Goal: Task Accomplishment & Management: Complete application form

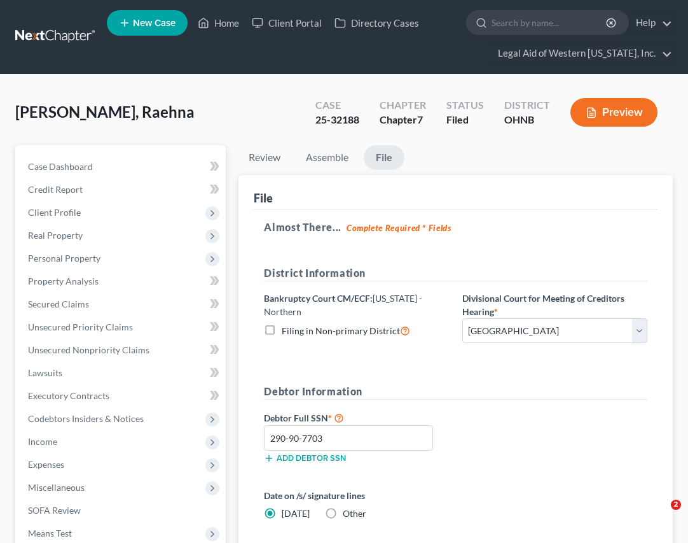
select select "3"
click at [233, 18] on link "Home" at bounding box center [218, 22] width 54 height 23
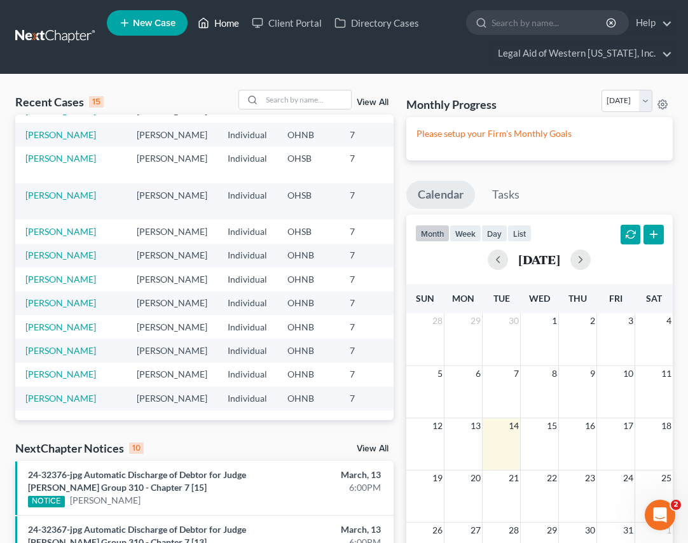
scroll to position [191, 0]
click at [30, 332] on link "[PERSON_NAME]" at bounding box center [60, 326] width 71 height 11
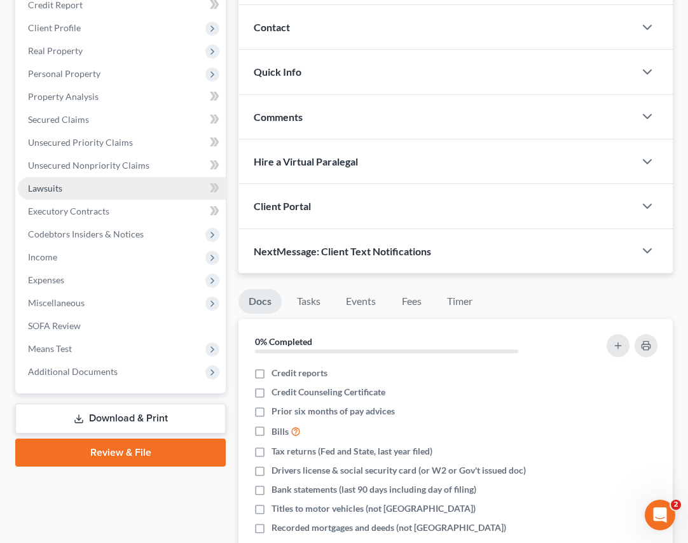
scroll to position [191, 0]
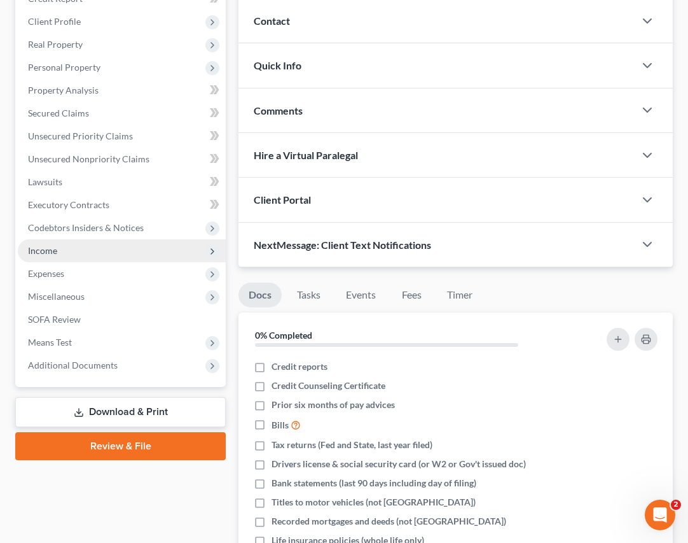
click at [62, 252] on span "Income" at bounding box center [122, 250] width 208 height 23
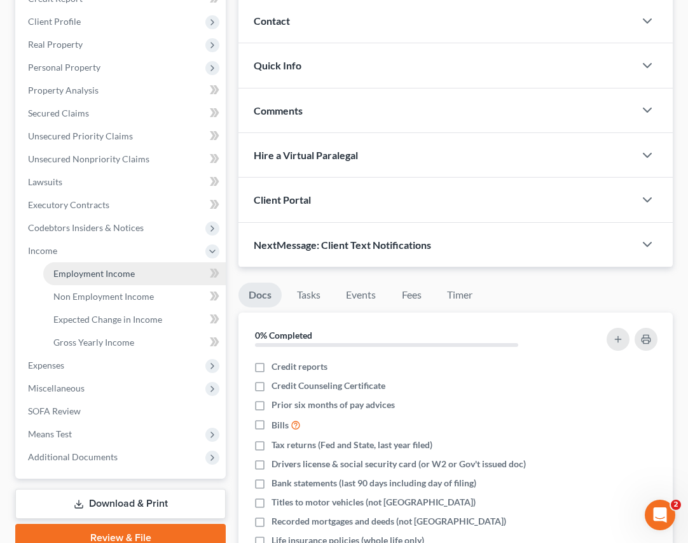
click at [99, 274] on span "Employment Income" at bounding box center [93, 273] width 81 height 11
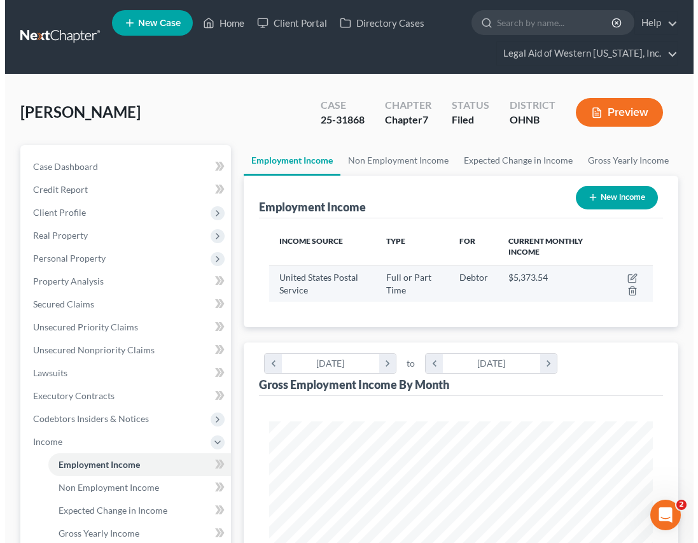
scroll to position [191, 408]
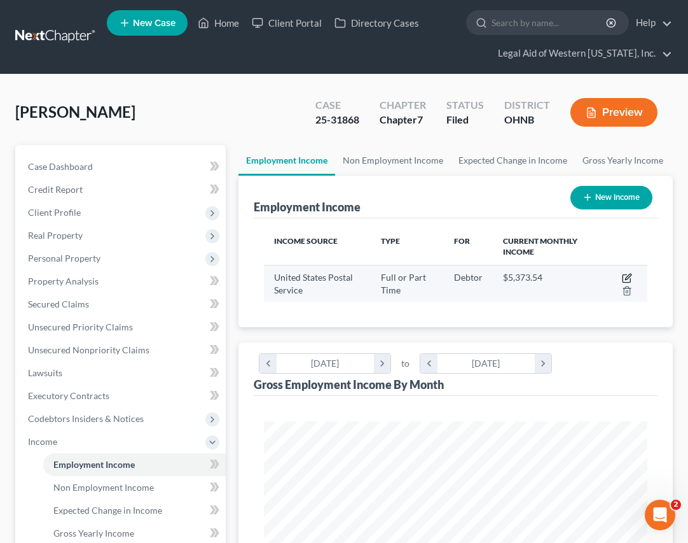
click at [625, 275] on icon "button" at bounding box center [627, 278] width 10 height 10
select select "0"
select select "2"
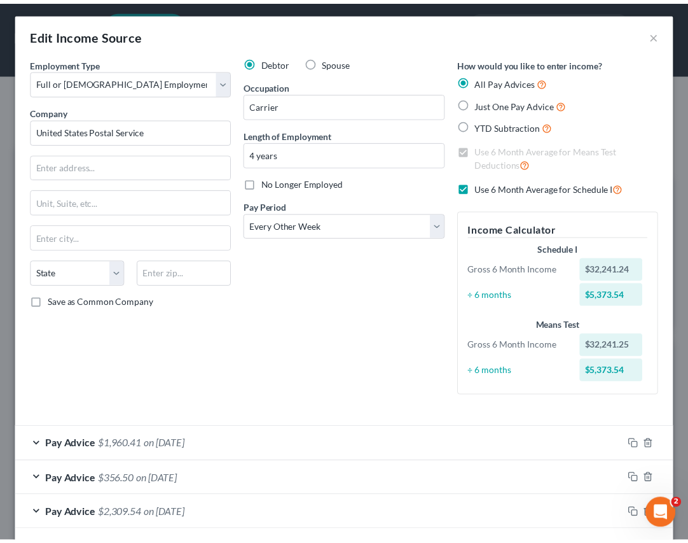
scroll to position [0, 0]
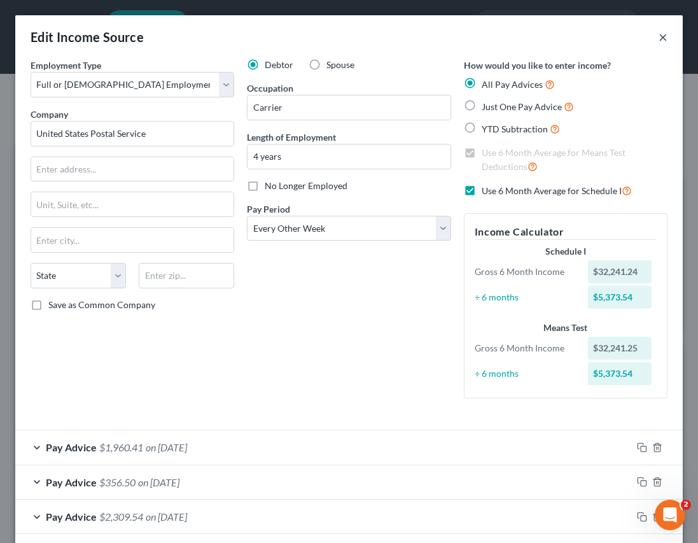
click at [658, 38] on button "×" at bounding box center [662, 36] width 9 height 15
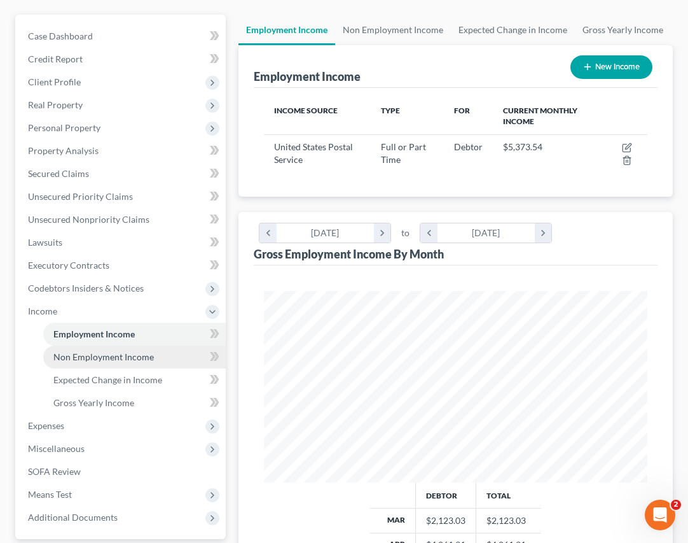
scroll to position [318, 0]
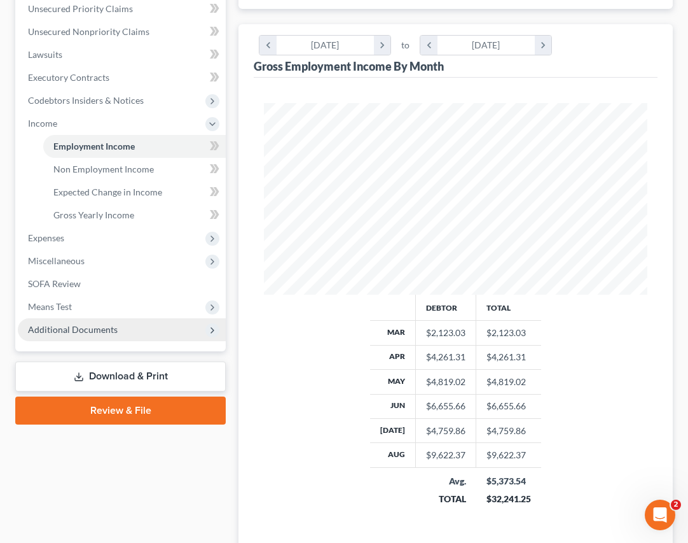
click at [81, 327] on span "Additional Documents" at bounding box center [73, 329] width 90 height 11
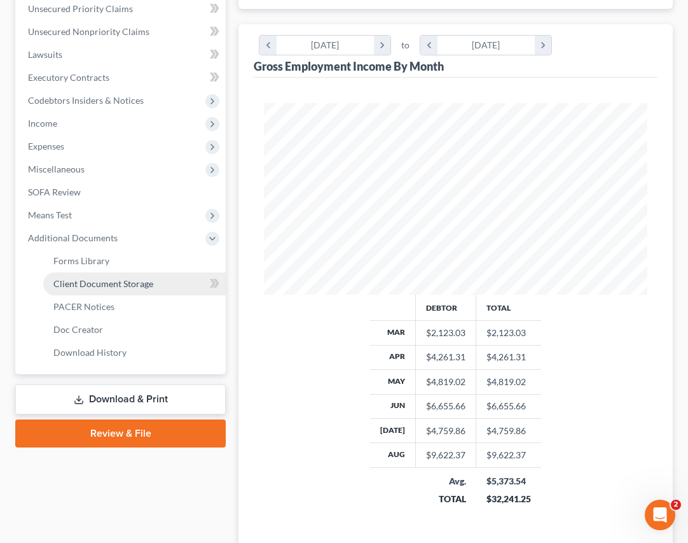
click at [118, 286] on span "Client Document Storage" at bounding box center [103, 283] width 100 height 11
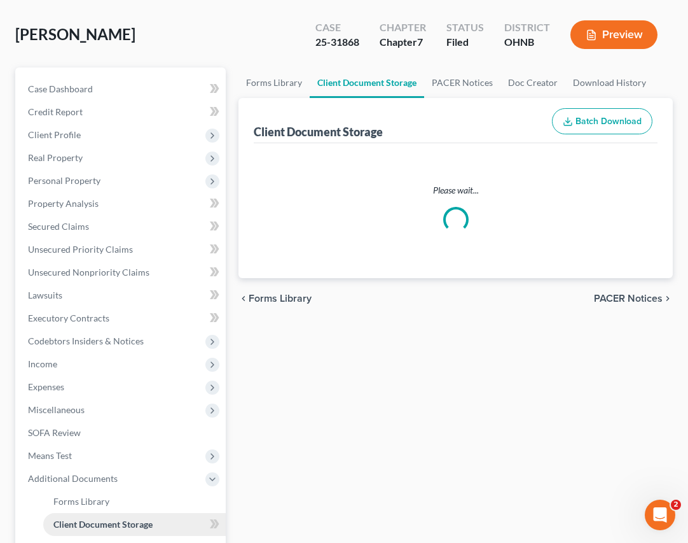
scroll to position [1, 0]
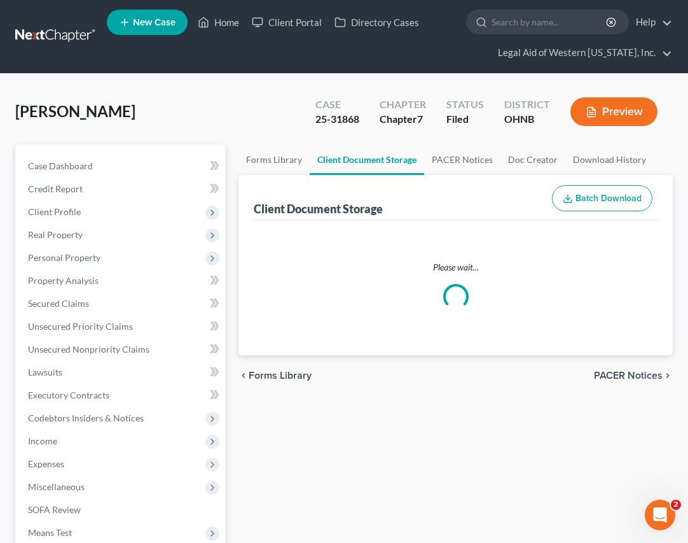
select select "5"
select select "4"
select select "16"
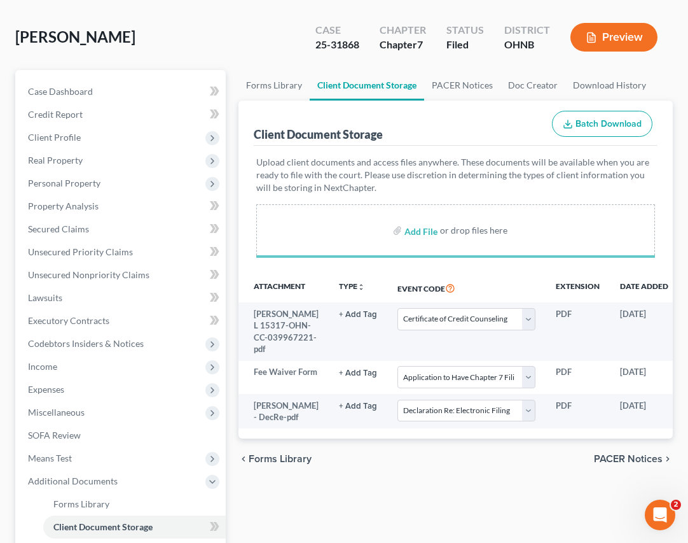
scroll to position [74, 0]
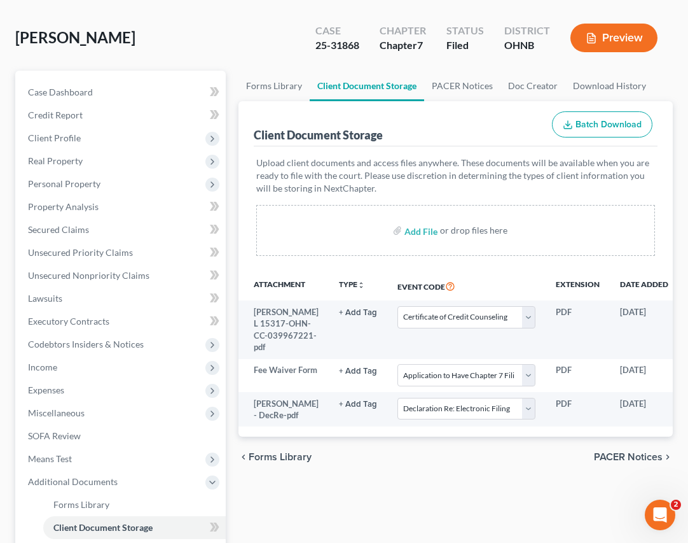
select select "5"
select select "4"
select select "16"
click at [156, 187] on span "Personal Property" at bounding box center [122, 183] width 208 height 23
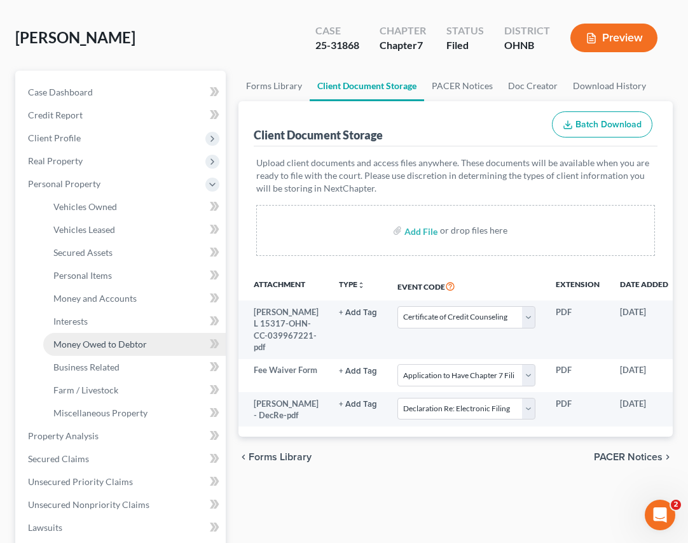
click at [126, 340] on span "Money Owed to Debtor" at bounding box center [100, 343] width 94 height 11
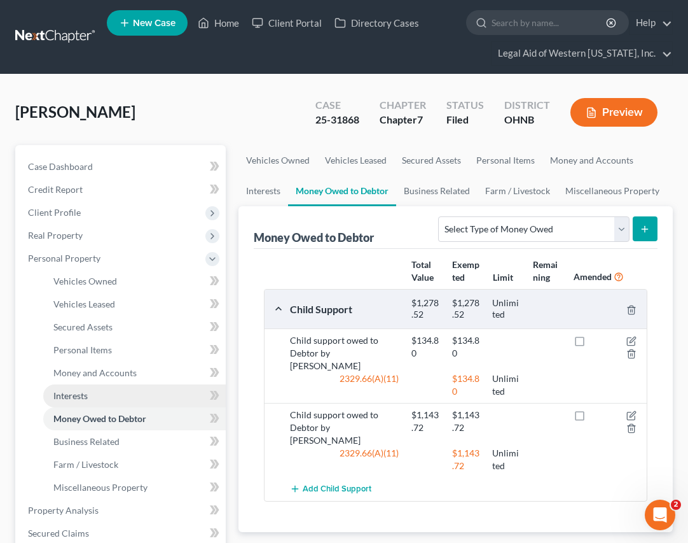
click at [116, 398] on link "Interests" at bounding box center [134, 395] width 183 height 23
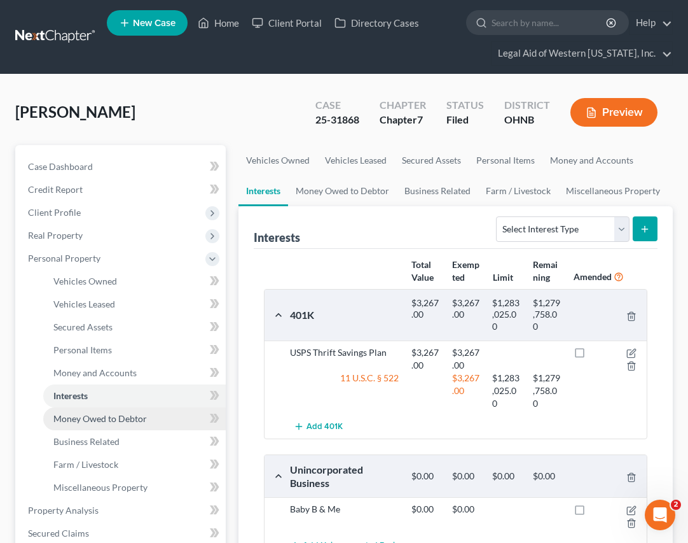
click at [123, 419] on span "Money Owed to Debtor" at bounding box center [100, 418] width 94 height 11
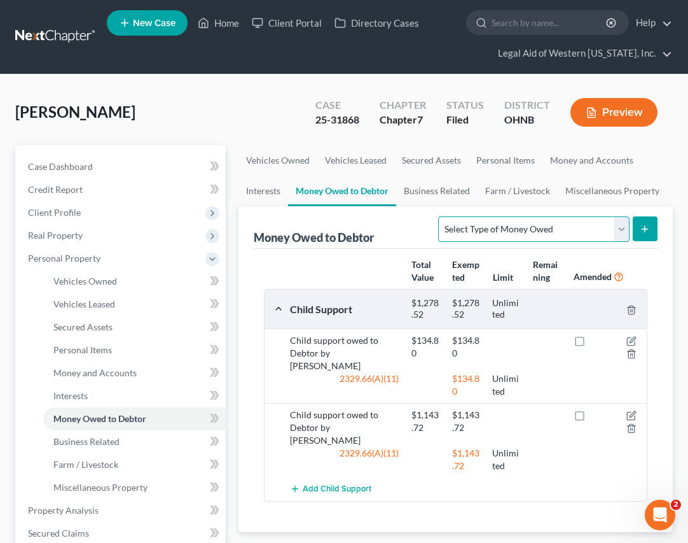
click at [618, 233] on select "Select Type of Money Owed Accounts Receivable Alimony Child Support Claims Agai…" at bounding box center [533, 228] width 191 height 25
select select "other_contingent_and_unliquidated_claims"
click at [438, 216] on select "Select Type of Money Owed Accounts Receivable Alimony Child Support Claims Agai…" at bounding box center [533, 228] width 191 height 25
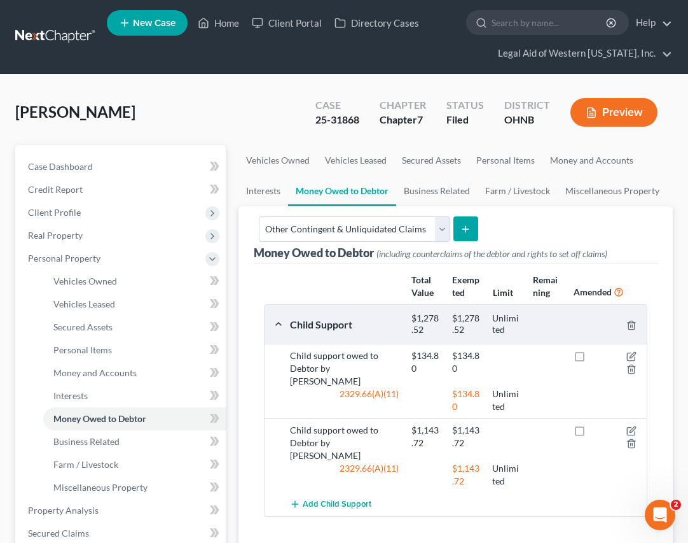
click at [466, 227] on icon "submit" at bounding box center [466, 229] width 10 height 10
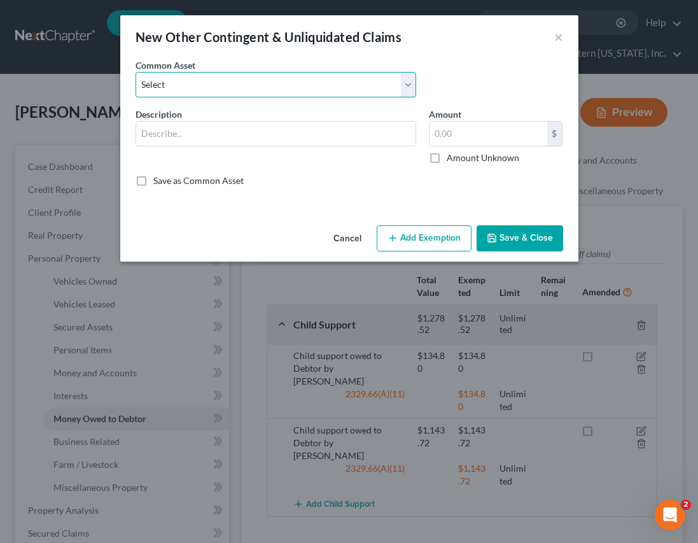
click at [233, 82] on select "Select Active pending wage [PERSON_NAME] Pre-petition funds from wage [PERSON_N…" at bounding box center [275, 84] width 281 height 25
click at [213, 141] on input "text" at bounding box center [275, 133] width 279 height 24
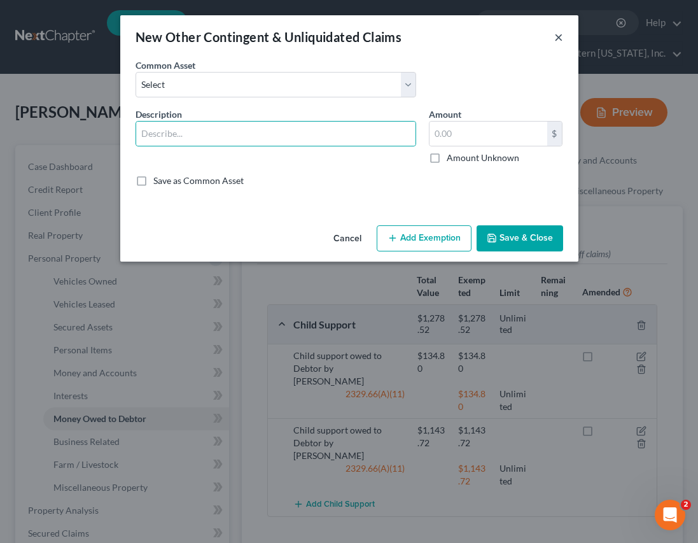
click at [558, 33] on button "×" at bounding box center [558, 36] width 9 height 15
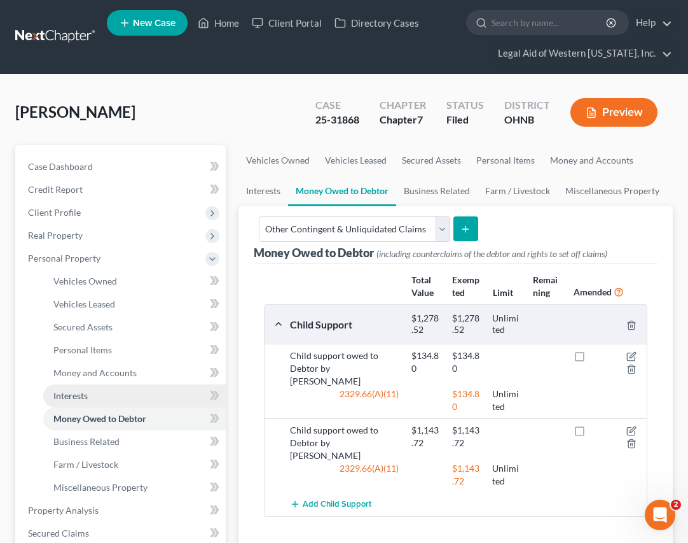
click at [120, 397] on link "Interests" at bounding box center [134, 395] width 183 height 23
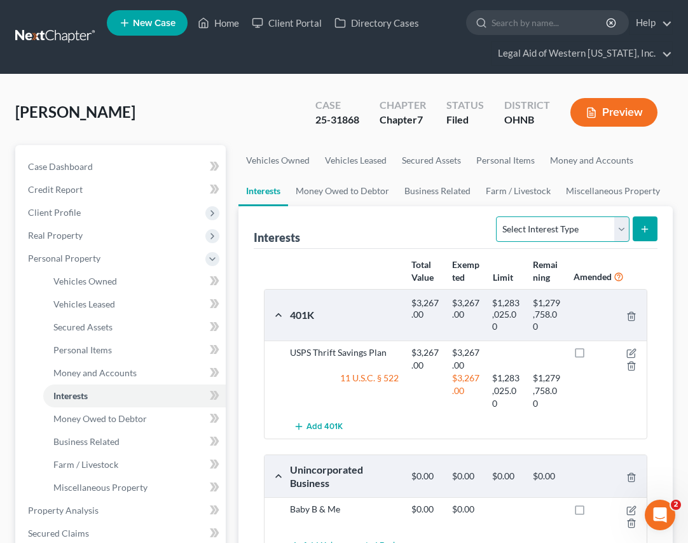
click at [626, 228] on select "Select Interest Type 401K Annuity Bond Education IRA Government Bond Government…" at bounding box center [562, 228] width 133 height 25
click at [336, 186] on link "Money Owed to Debtor" at bounding box center [342, 191] width 109 height 31
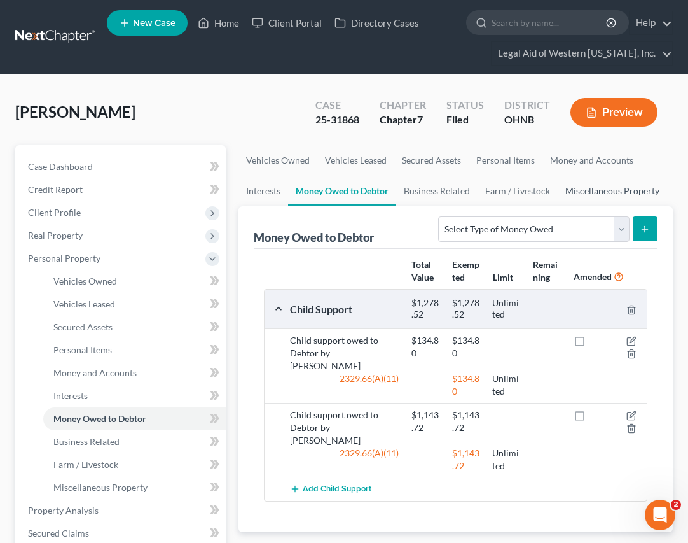
click at [611, 191] on link "Miscellaneous Property" at bounding box center [612, 191] width 109 height 31
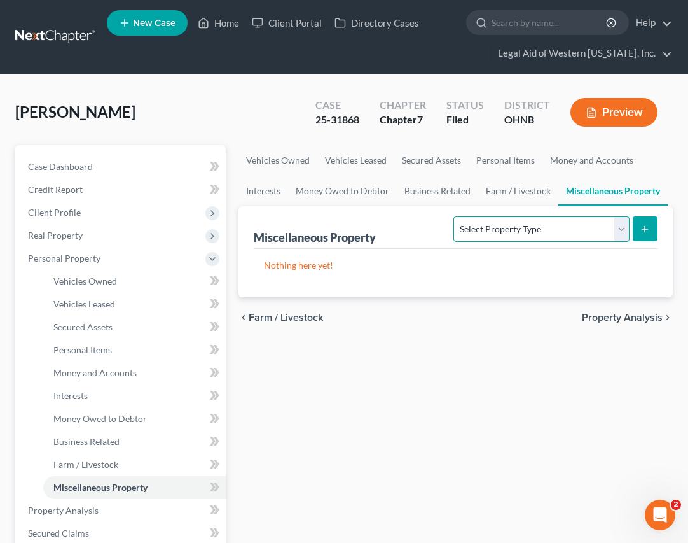
click at [625, 230] on select "Select Property Type Assigned for Creditor Benefit [DATE] Holding for Another N…" at bounding box center [542, 228] width 176 height 25
click at [356, 188] on link "Money Owed to Debtor" at bounding box center [342, 191] width 109 height 31
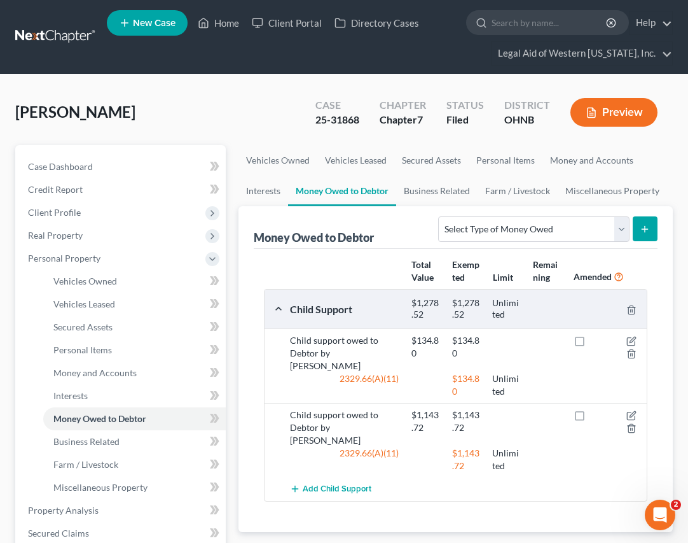
click at [648, 227] on icon "submit" at bounding box center [645, 229] width 10 height 10
click at [621, 227] on select "Select Type of Money Owed Accounts Receivable Alimony Child Support Claims Agai…" at bounding box center [533, 228] width 191 height 25
select select "claims_against_third_parties"
click at [441, 216] on select "Select Type of Money Owed Accounts Receivable Alimony Child Support Claims Agai…" at bounding box center [533, 228] width 191 height 25
click at [654, 231] on button "submit" at bounding box center [645, 228] width 25 height 25
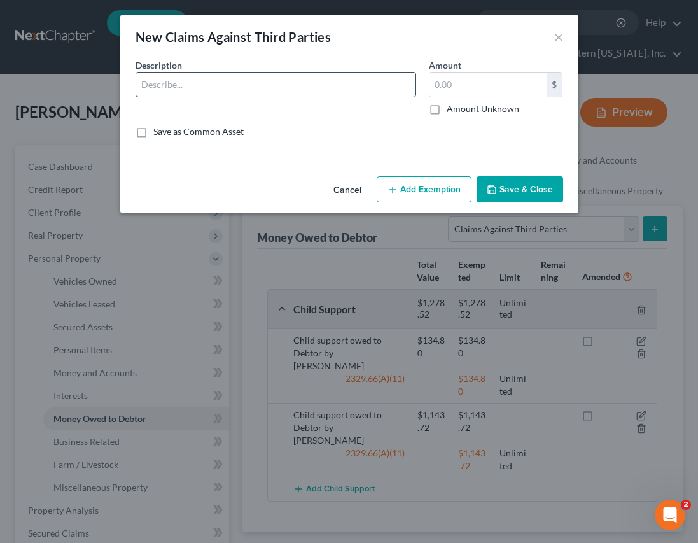
click at [197, 84] on input "text" at bounding box center [275, 85] width 279 height 24
drag, startPoint x: 210, startPoint y: 91, endPoint x: 195, endPoint y: 90, distance: 14.7
click at [209, 92] on input "text" at bounding box center [275, 85] width 279 height 24
type input "V"
type input "Victim compensation claim against State of [US_STATE]"
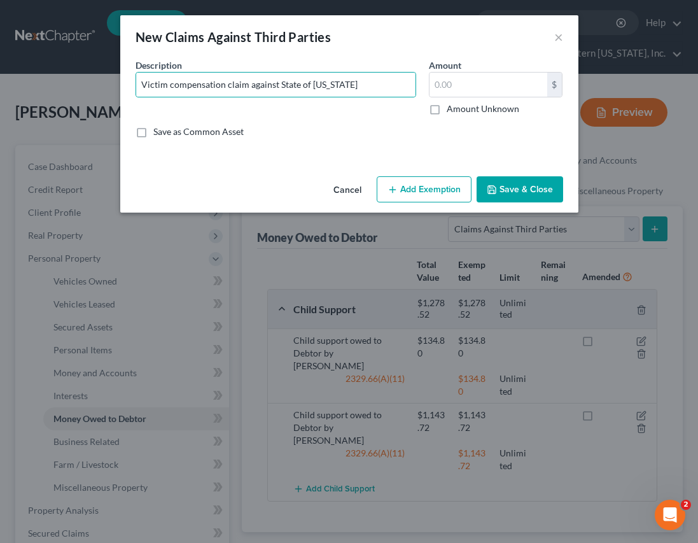
click at [447, 115] on label "Amount Unknown" at bounding box center [483, 108] width 73 height 13
click at [452, 111] on input "Amount Unknown" at bounding box center [456, 106] width 8 height 8
checkbox input "true"
type input "0.00"
click at [379, 88] on input "Victim compensation claim against State of [US_STATE]" at bounding box center [275, 85] width 279 height 24
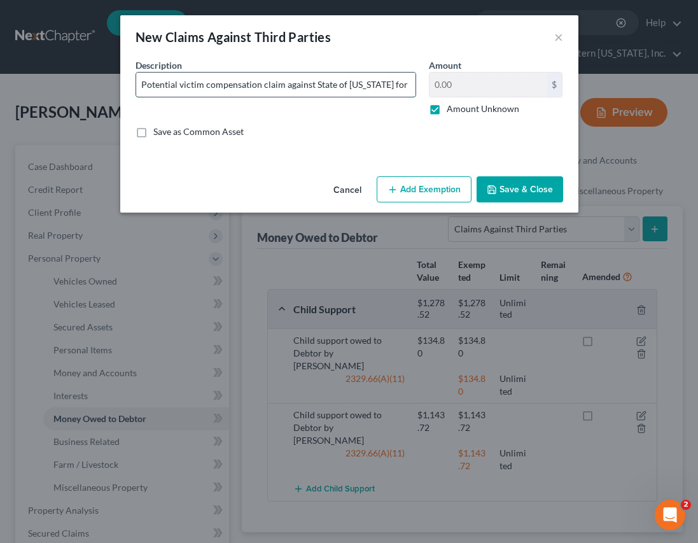
scroll to position [0, 455]
click at [190, 83] on input "Potential victim compensation claim against State of [US_STATE] for injury and/…" at bounding box center [275, 85] width 279 height 24
drag, startPoint x: 214, startPoint y: 85, endPoint x: 104, endPoint y: 97, distance: 110.7
click at [104, 97] on div "New Claims Against Third Parties × An exemption set must first be selected from…" at bounding box center [349, 271] width 698 height 543
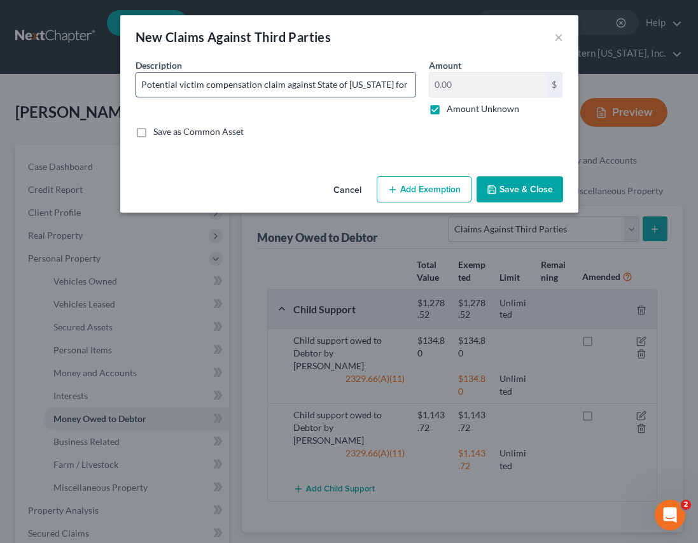
click at [310, 84] on input "Potential victim compensation claim against State of [US_STATE] for injury and/…" at bounding box center [275, 85] width 279 height 24
drag, startPoint x: 364, startPoint y: 83, endPoint x: 317, endPoint y: 81, distance: 47.7
click at [317, 81] on input "Potential victim compensation claim against State of [US_STATE] for injury and/…" at bounding box center [275, 85] width 279 height 24
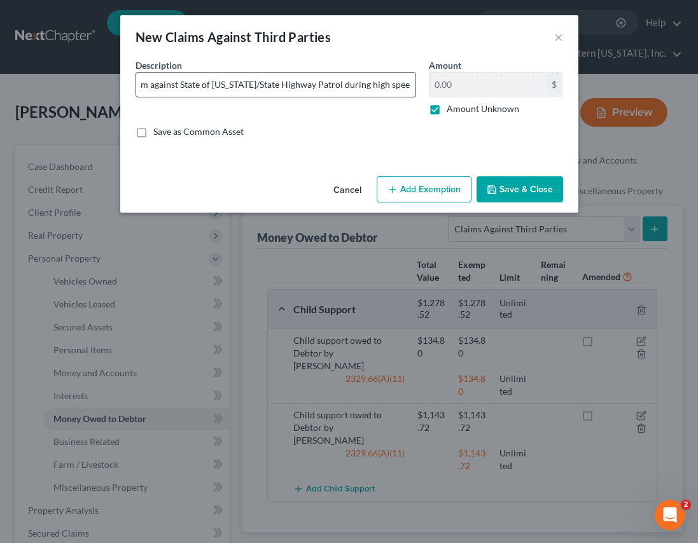
drag, startPoint x: 312, startPoint y: 83, endPoint x: 343, endPoint y: 80, distance: 30.7
click at [317, 81] on input "Potential victim compensation claim against State of [US_STATE]/State Highway P…" at bounding box center [275, 85] width 279 height 24
type input "Potential victim compensation claim against State of [US_STATE]/State Highway P…"
click at [410, 189] on button "Add Exemption" at bounding box center [424, 189] width 95 height 27
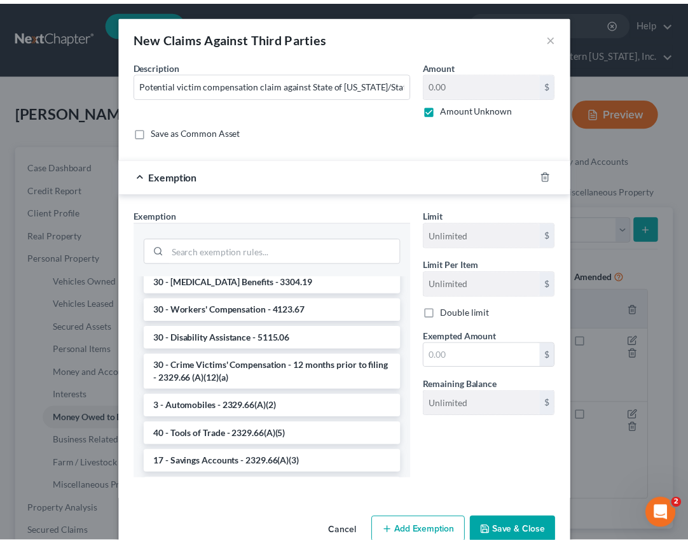
scroll to position [1336, 0]
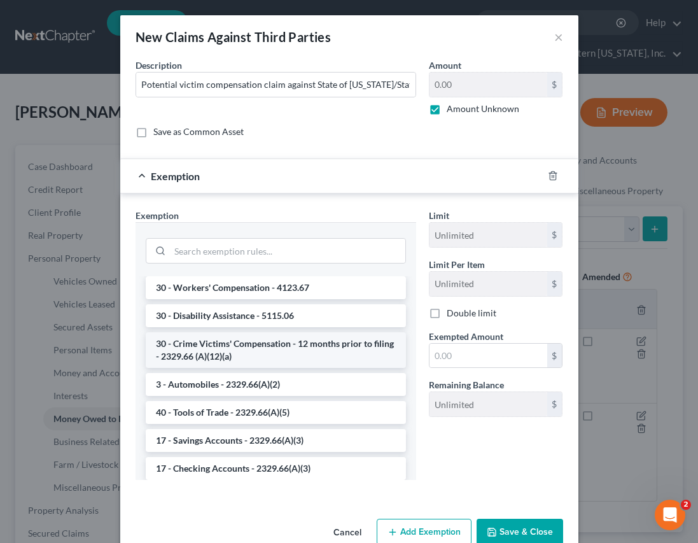
click at [302, 363] on li "30 - Crime Victims' Compensation - 12 months prior to filing - 2329.66 (A)(12)(…" at bounding box center [276, 350] width 260 height 36
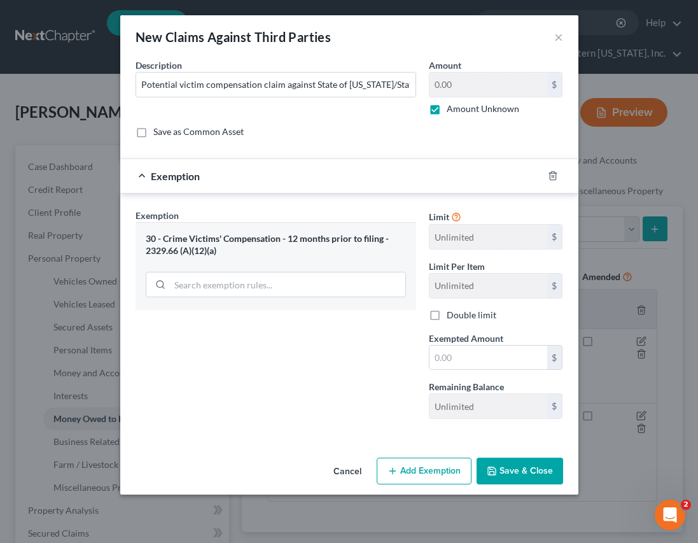
click at [524, 473] on button "Save & Close" at bounding box center [519, 470] width 87 height 27
click at [477, 355] on input "text" at bounding box center [488, 357] width 118 height 24
click at [287, 362] on div "Exemption Set must be selected for CA. Exemption * 30 - Crime Victims' Compensa…" at bounding box center [275, 319] width 293 height 220
click at [552, 176] on icon "button" at bounding box center [553, 175] width 10 height 10
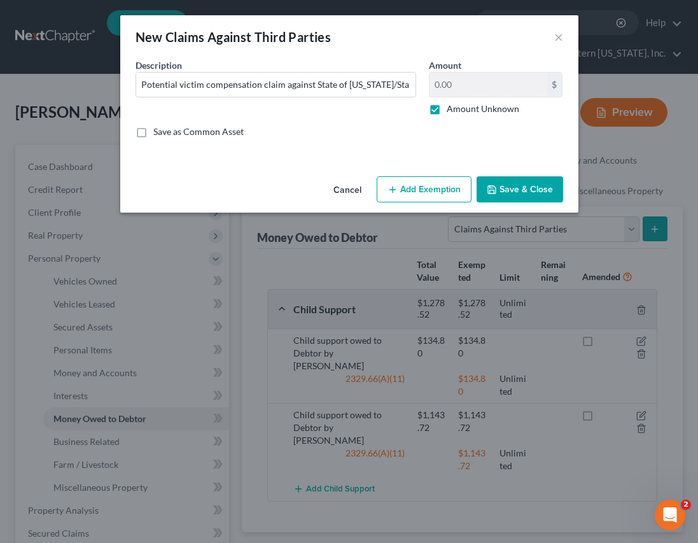
click at [506, 186] on button "Save & Close" at bounding box center [519, 189] width 87 height 27
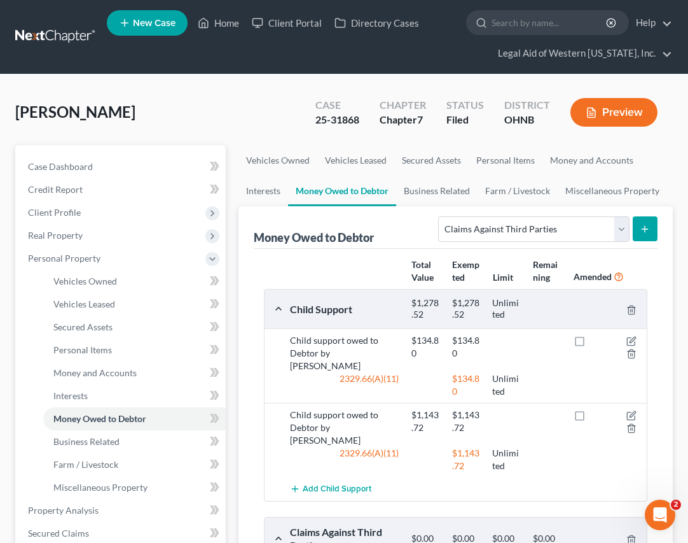
click at [648, 226] on icon "submit" at bounding box center [645, 229] width 10 height 10
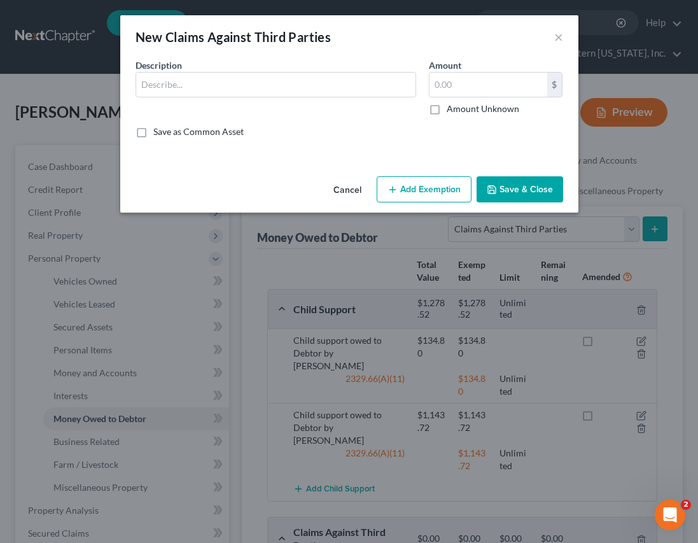
click at [247, 71] on div "Description *" at bounding box center [275, 87] width 293 height 57
click at [244, 86] on input "text" at bounding box center [275, 85] width 279 height 24
click at [290, 86] on input "Discrimination claim against" at bounding box center [275, 85] width 279 height 24
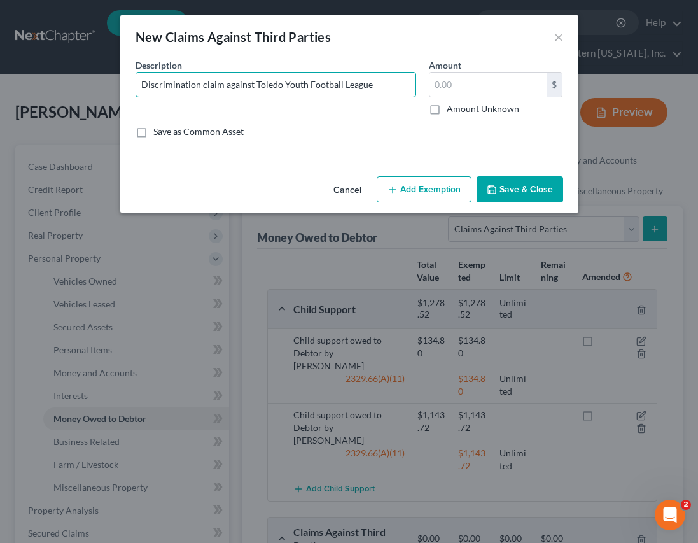
type input "Discrimination claim against Toledo Youth Football League"
click at [447, 111] on label "Amount Unknown" at bounding box center [483, 108] width 73 height 13
click at [452, 111] on input "Amount Unknown" at bounding box center [456, 106] width 8 height 8
checkbox input "true"
type input "0.00"
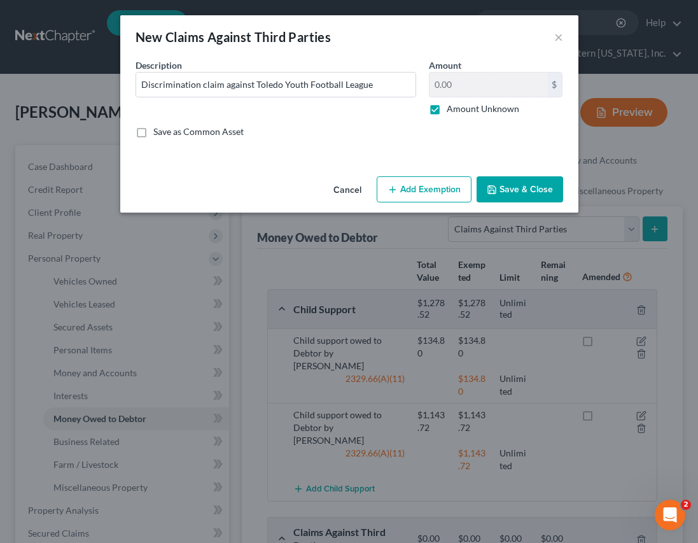
click at [515, 186] on button "Save & Close" at bounding box center [519, 189] width 87 height 27
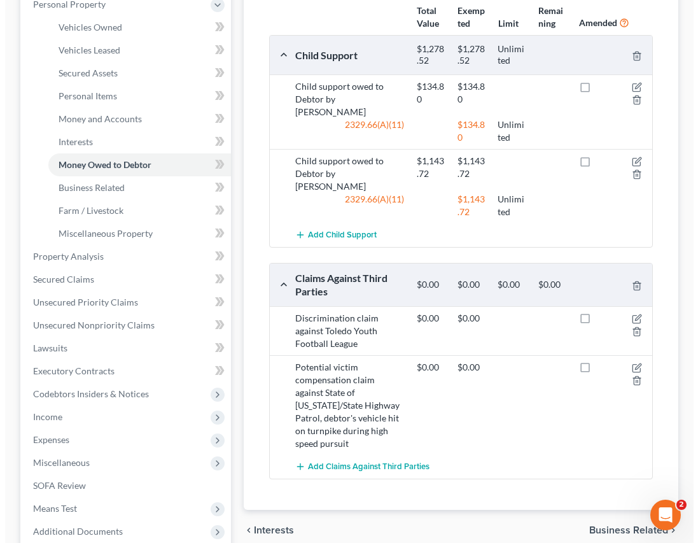
scroll to position [254, 0]
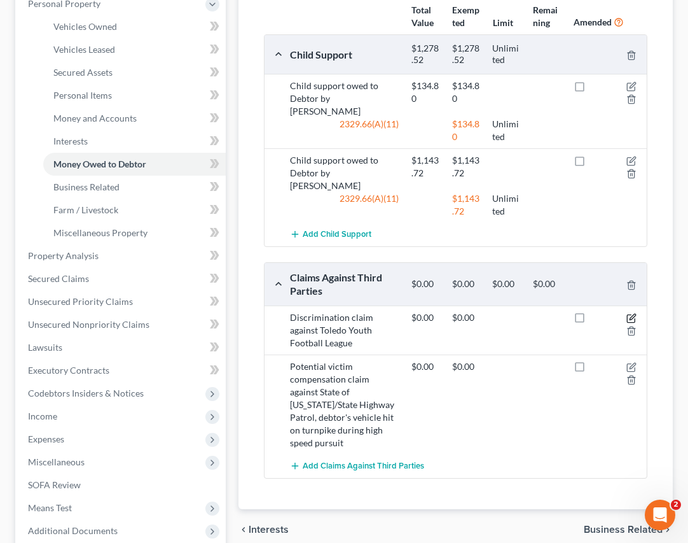
click at [629, 313] on icon "button" at bounding box center [632, 318] width 10 height 10
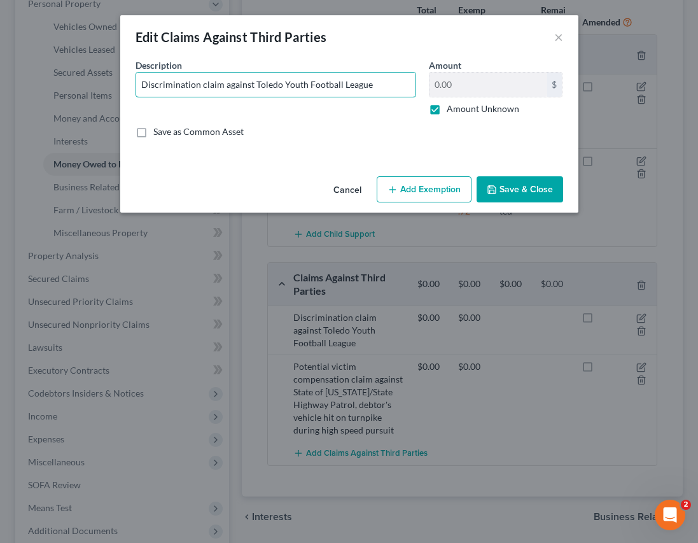
drag, startPoint x: 221, startPoint y: 84, endPoint x: 122, endPoint y: 89, distance: 98.7
click at [122, 89] on div "An exemption set must first be selected from the Filing Information section. Co…" at bounding box center [349, 115] width 458 height 113
paste input "breach of contract, retaliation, and discrimination"
click at [214, 87] on input "Claim against Toledo Youth Football League breach of contract, retaliation, and…" at bounding box center [275, 85] width 279 height 24
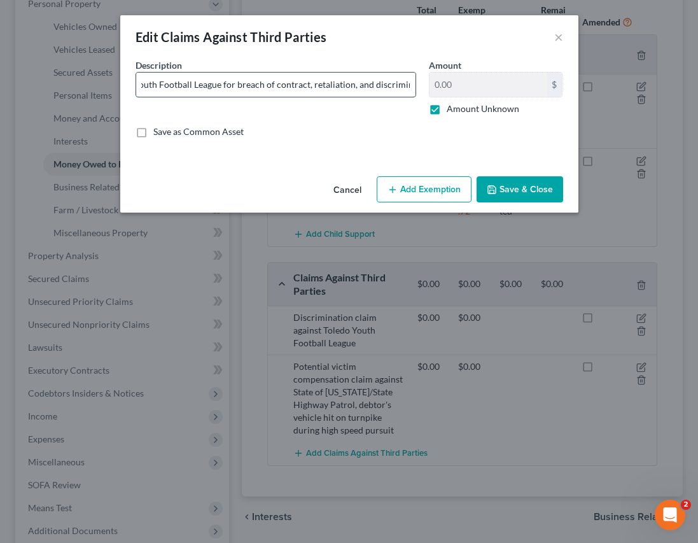
scroll to position [0, 105]
type input "Claim against Toledo Youth Football League for breach of contract, retaliation,…"
click at [517, 191] on button "Save & Close" at bounding box center [519, 189] width 87 height 27
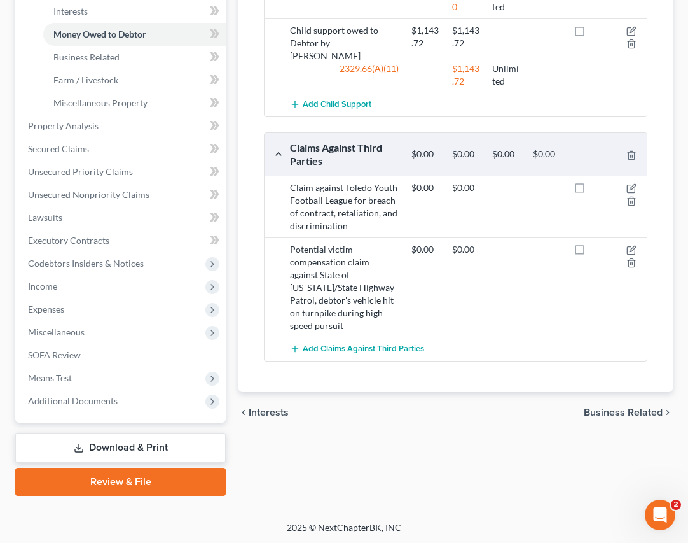
scroll to position [385, 0]
